Goal: Communication & Community: Connect with others

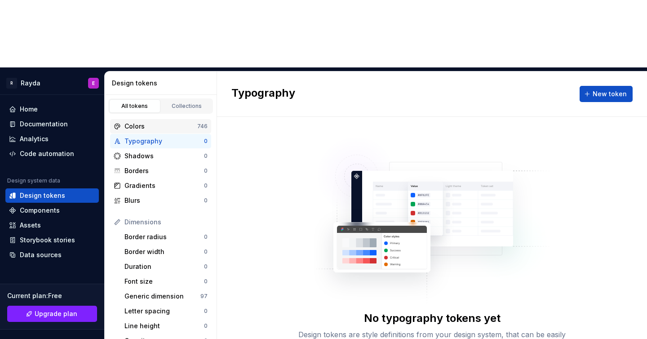
click at [152, 122] on div "Colors" at bounding box center [160, 126] width 73 height 9
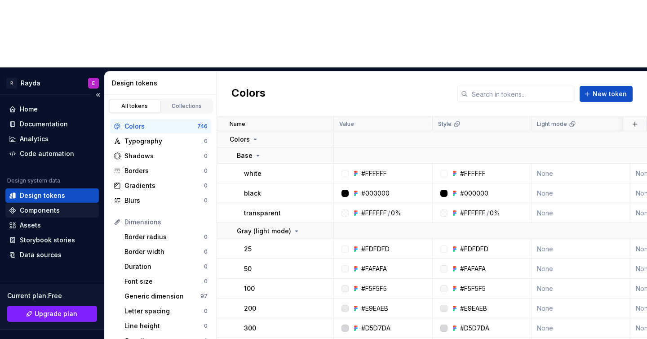
click at [50, 206] on div "Components" at bounding box center [40, 210] width 40 height 9
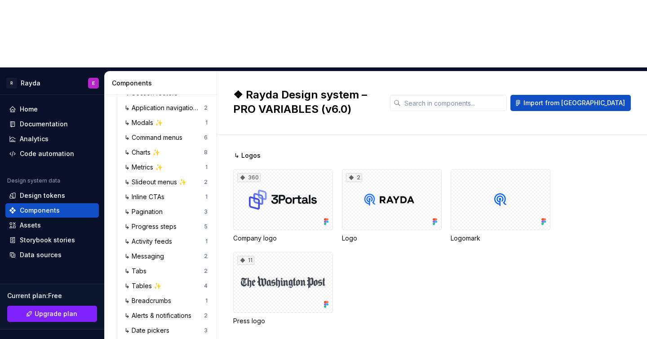
scroll to position [746, 0]
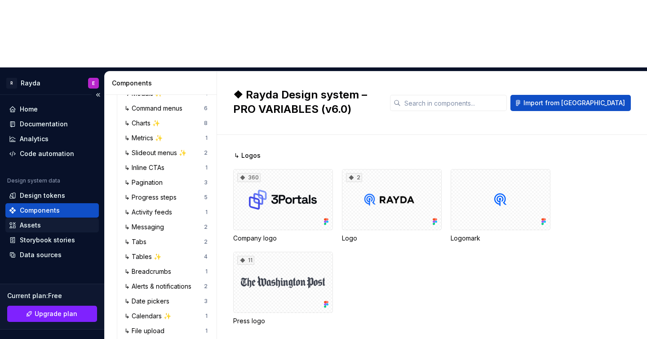
click at [48, 221] on div "Assets" at bounding box center [52, 225] width 86 height 9
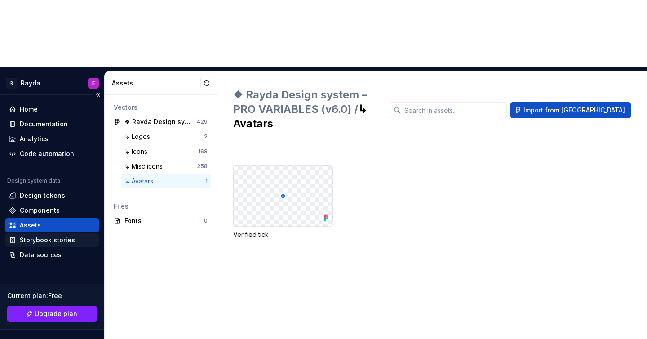
click at [44, 235] on div "Storybook stories" at bounding box center [47, 239] width 55 height 9
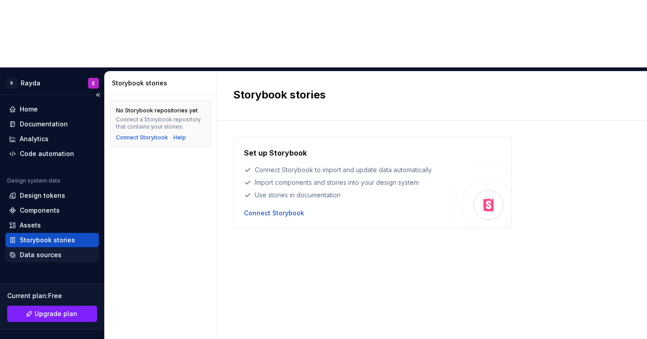
click at [39, 250] on div "Data sources" at bounding box center [41, 254] width 42 height 9
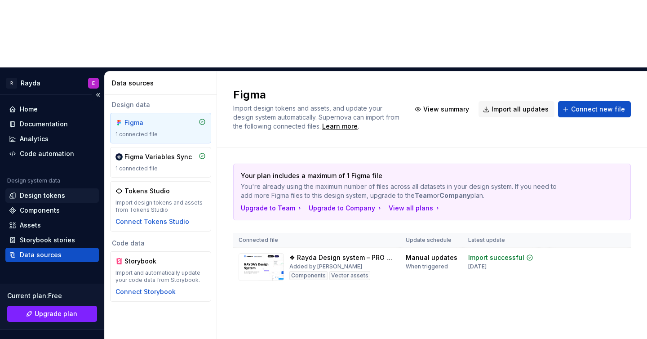
click at [56, 191] on div "Design tokens" at bounding box center [42, 195] width 45 height 9
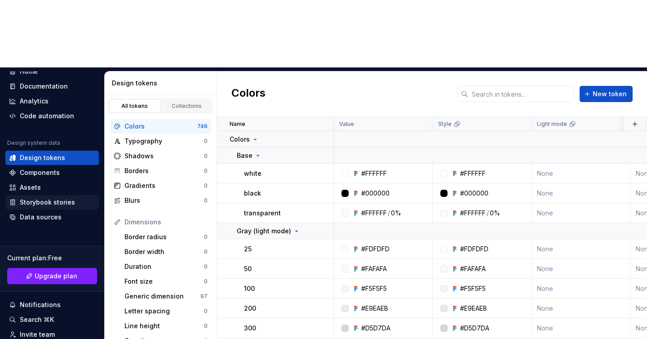
scroll to position [47, 0]
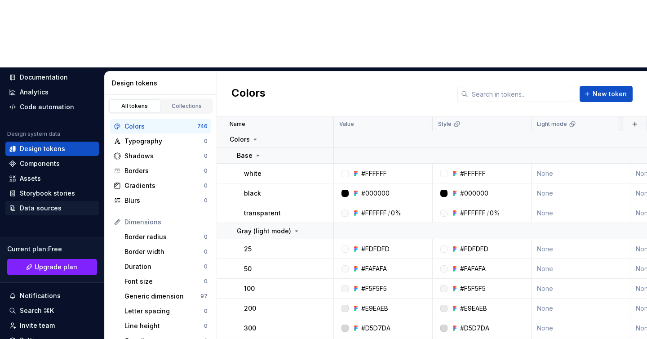
click at [48, 204] on div "Data sources" at bounding box center [41, 208] width 42 height 9
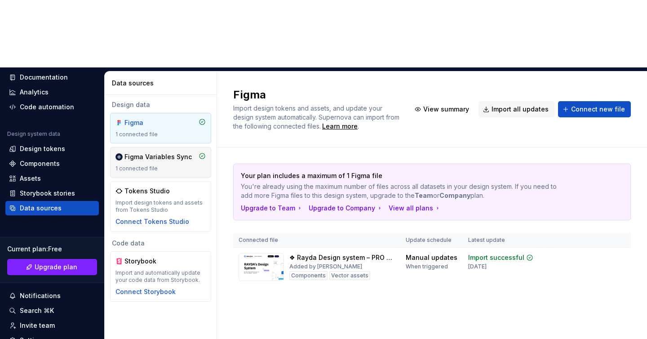
click at [149, 165] on div "1 connected file" at bounding box center [160, 168] width 90 height 7
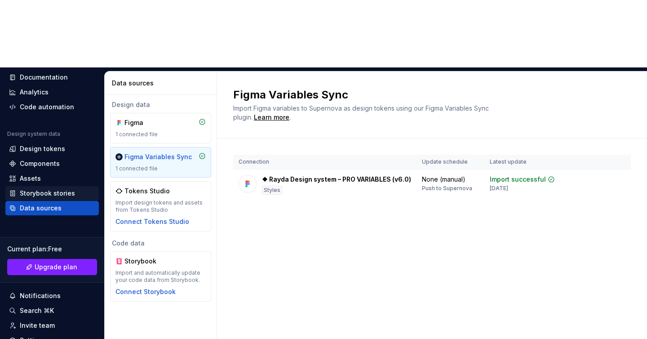
click at [40, 189] on div "Storybook stories" at bounding box center [47, 193] width 55 height 9
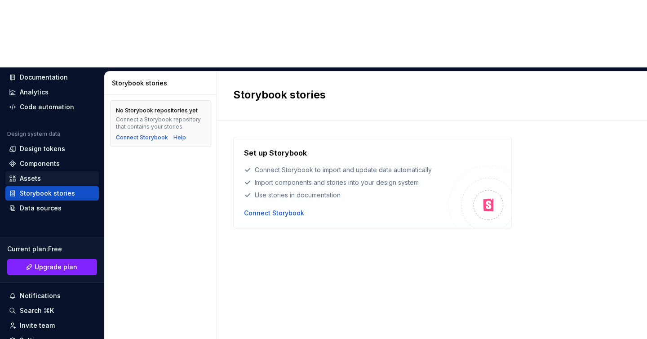
click at [44, 174] on div "Assets" at bounding box center [52, 178] width 86 height 9
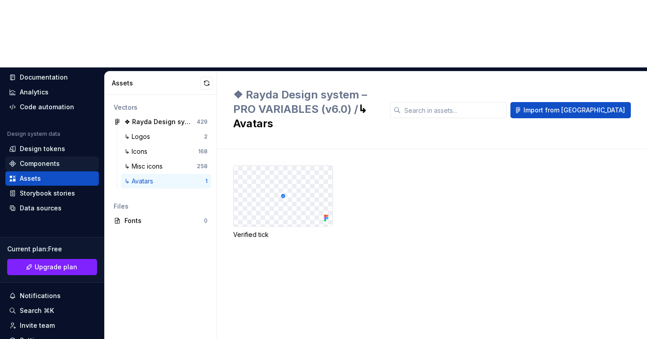
click at [45, 159] on div "Components" at bounding box center [40, 163] width 40 height 9
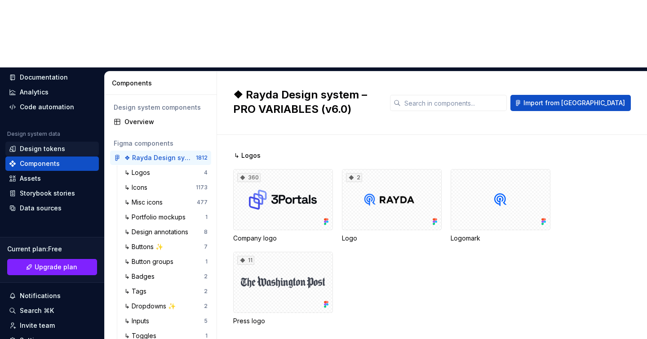
click at [51, 144] on div "Design tokens" at bounding box center [42, 148] width 45 height 9
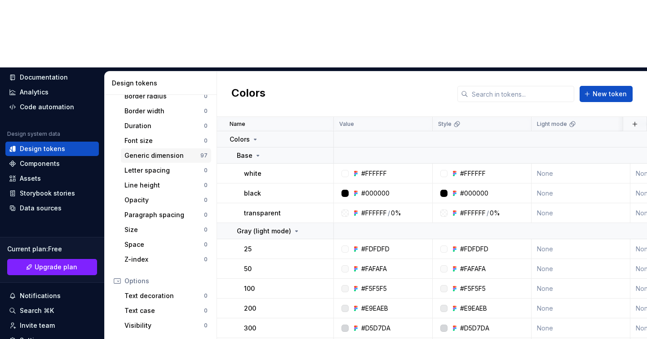
scroll to position [153, 0]
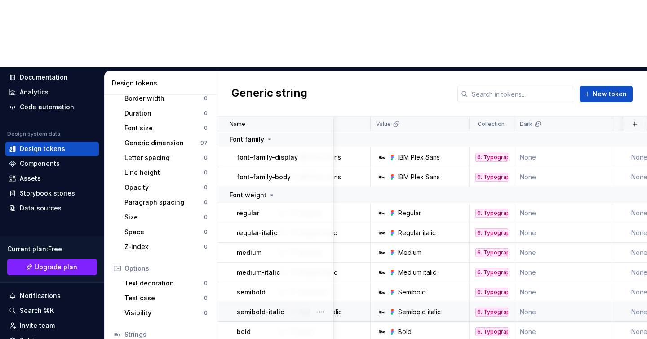
scroll to position [0, 448]
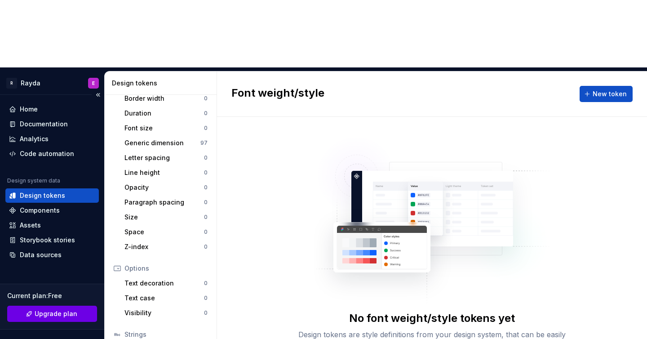
click at [75, 306] on link "Upgrade plan" at bounding box center [52, 314] width 90 height 16
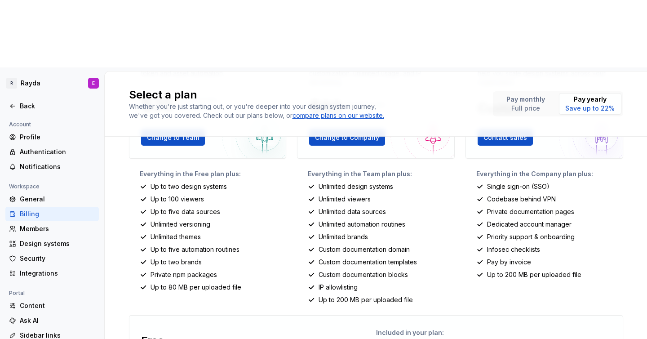
scroll to position [120, 0]
click at [15, 102] on icon at bounding box center [12, 105] width 7 height 7
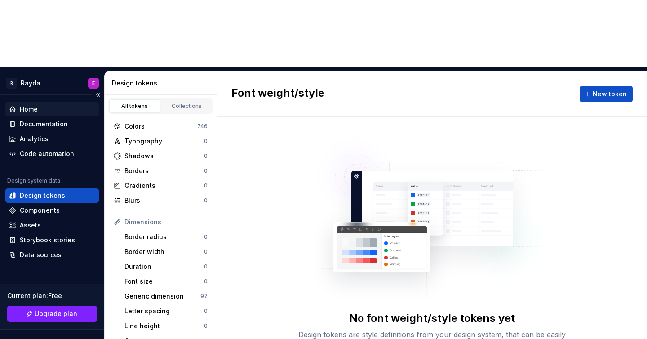
click at [58, 105] on div "Home" at bounding box center [52, 109] width 86 height 9
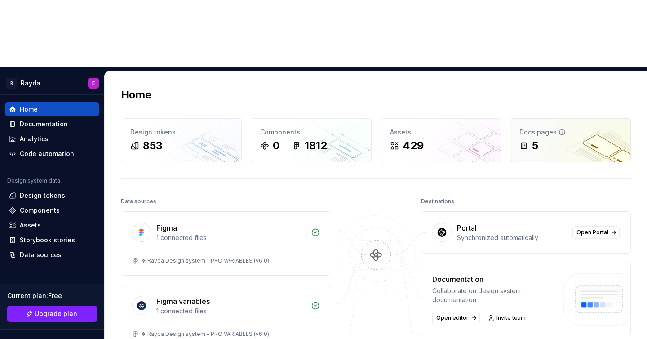
click at [565, 138] on div "5" at bounding box center [570, 145] width 102 height 14
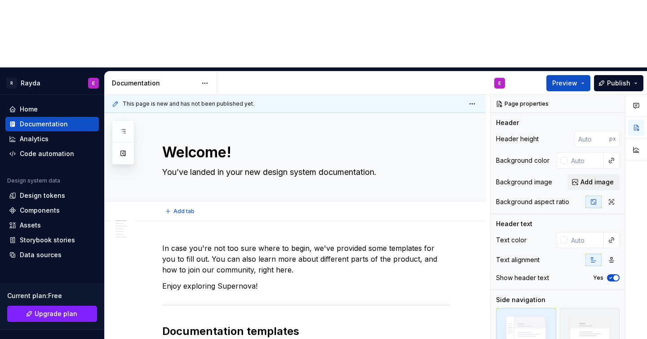
type textarea "*"
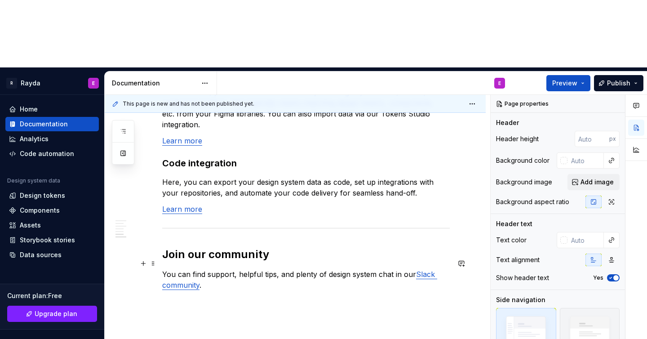
scroll to position [818, 0]
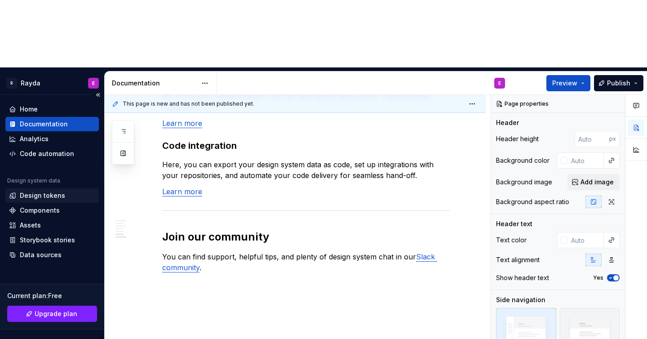
click at [50, 191] on div "Design tokens" at bounding box center [42, 195] width 45 height 9
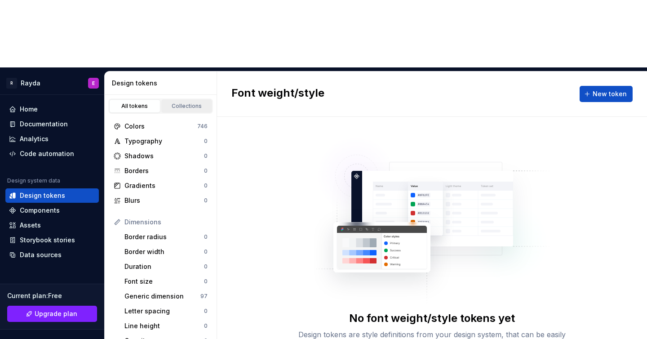
click at [176, 102] on div "Collections" at bounding box center [186, 105] width 45 height 7
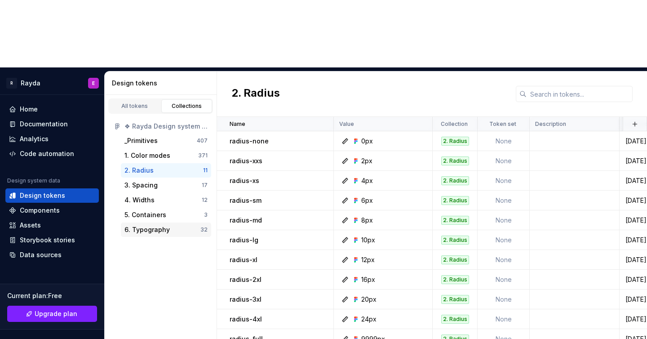
click at [145, 225] on div "6. Typography" at bounding box center [146, 229] width 45 height 9
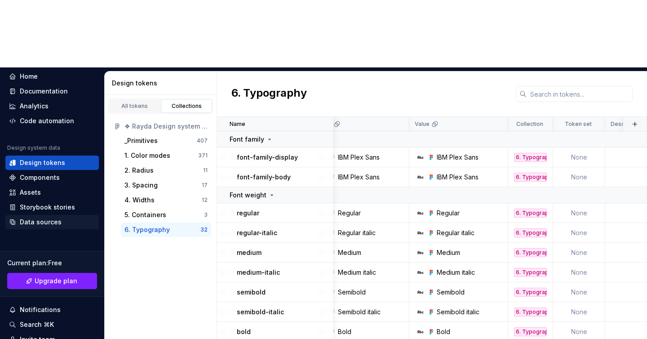
scroll to position [49, 0]
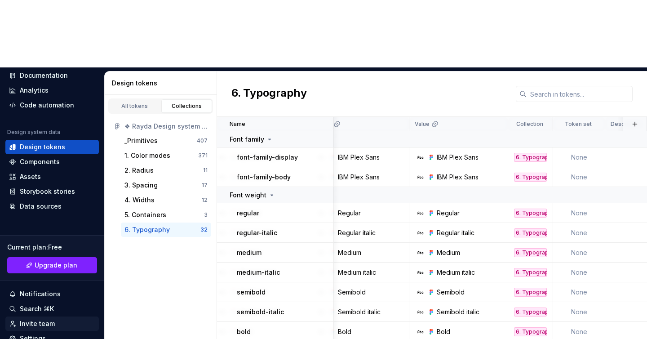
click at [49, 319] on div "Invite team" at bounding box center [37, 323] width 35 height 9
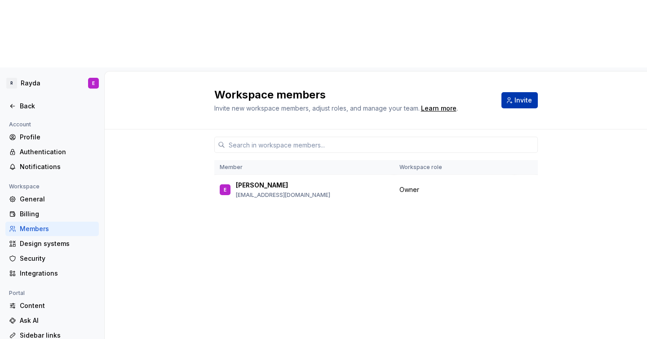
click at [525, 96] on span "Invite" at bounding box center [523, 100] width 18 height 9
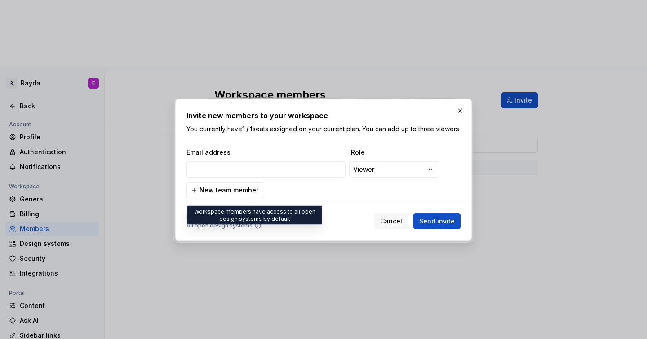
click at [255, 228] on icon at bounding box center [257, 225] width 5 height 5
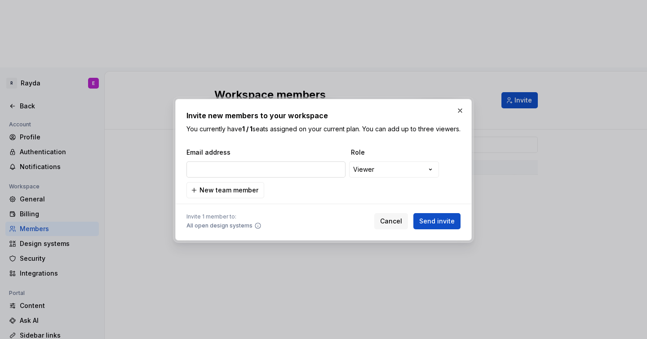
click at [235, 172] on input "email" at bounding box center [265, 169] width 159 height 16
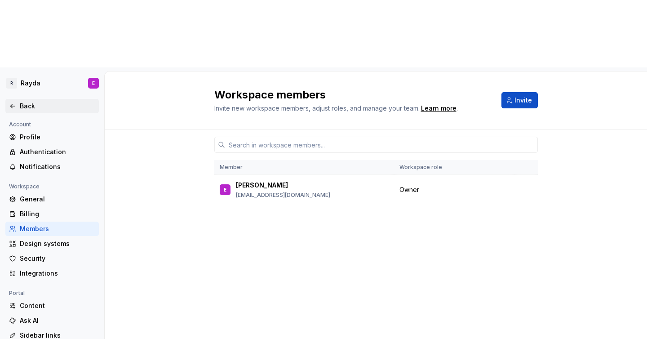
click at [24, 102] on div "Back" at bounding box center [57, 106] width 75 height 9
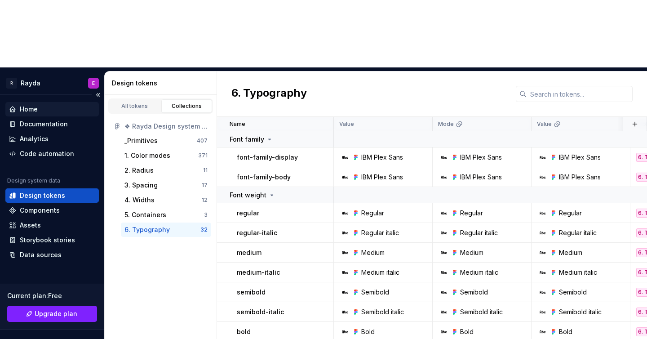
click at [48, 105] on div "Home" at bounding box center [52, 109] width 86 height 9
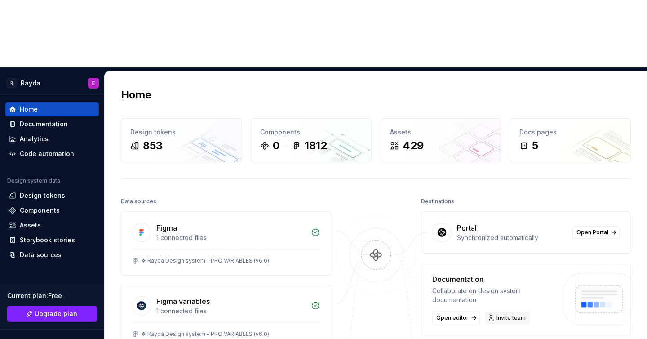
click at [512, 314] on span "Invite team" at bounding box center [510, 317] width 29 height 7
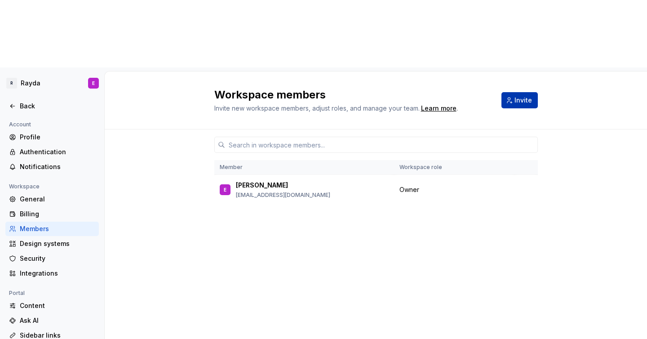
click at [520, 96] on span "Invite" at bounding box center [523, 100] width 18 height 9
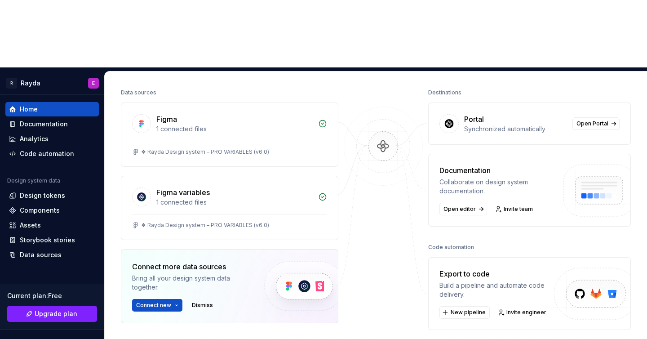
scroll to position [137, 0]
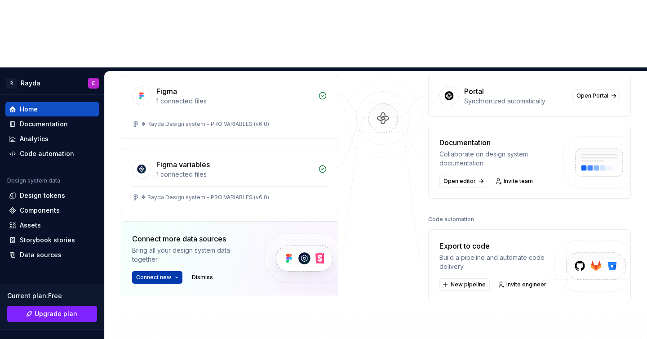
click at [172, 271] on button "Connect new" at bounding box center [157, 277] width 50 height 13
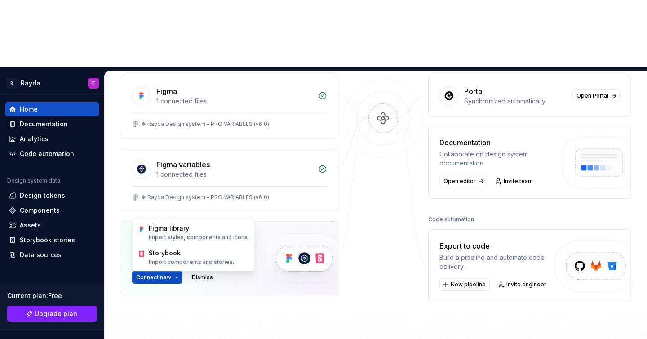
click at [318, 253] on div "Figma 1 connected files ❖ Rayda Design system – PRO VARIABLES (v6.0) Figma vari…" at bounding box center [229, 208] width 217 height 266
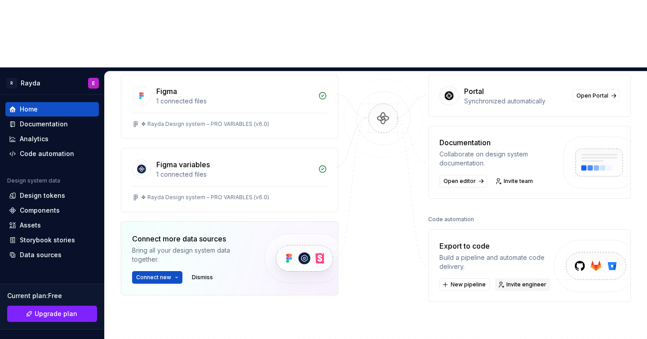
click at [512, 281] on span "Invite engineer" at bounding box center [526, 284] width 40 height 7
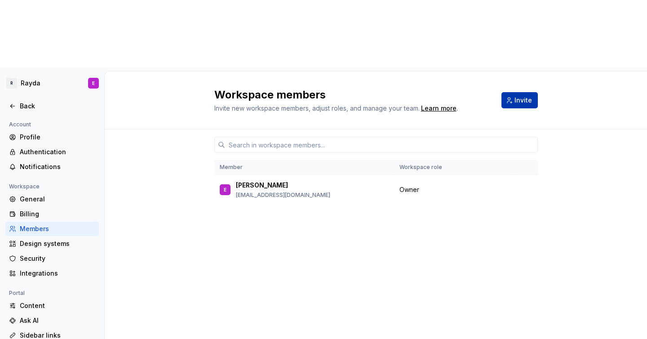
click at [514, 92] on button "Invite" at bounding box center [519, 100] width 36 height 16
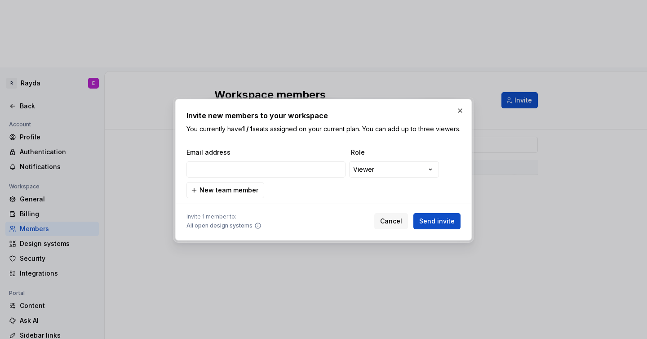
type input "rahma.olaniyan@rayda.co"
click at [443, 225] on span "Send invite" at bounding box center [436, 221] width 35 height 9
